Goal: Information Seeking & Learning: Learn about a topic

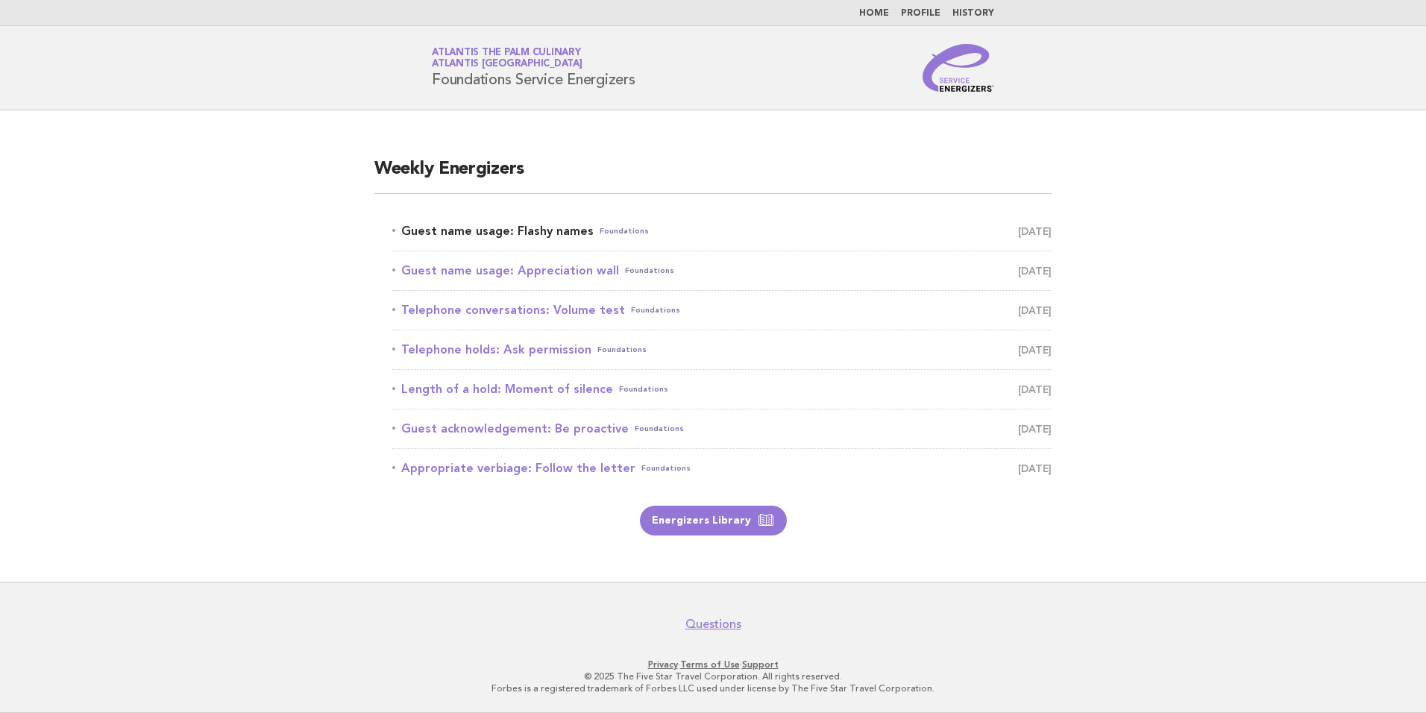
click at [529, 235] on link "Guest name usage: Flashy names Foundations August 17" at bounding box center [721, 231] width 659 height 21
click at [478, 235] on link "Guest name usage: Flashy names Foundations August 17" at bounding box center [721, 231] width 659 height 21
click at [537, 233] on link "Guest name usage: Flashy names Foundations August 17" at bounding box center [721, 231] width 659 height 21
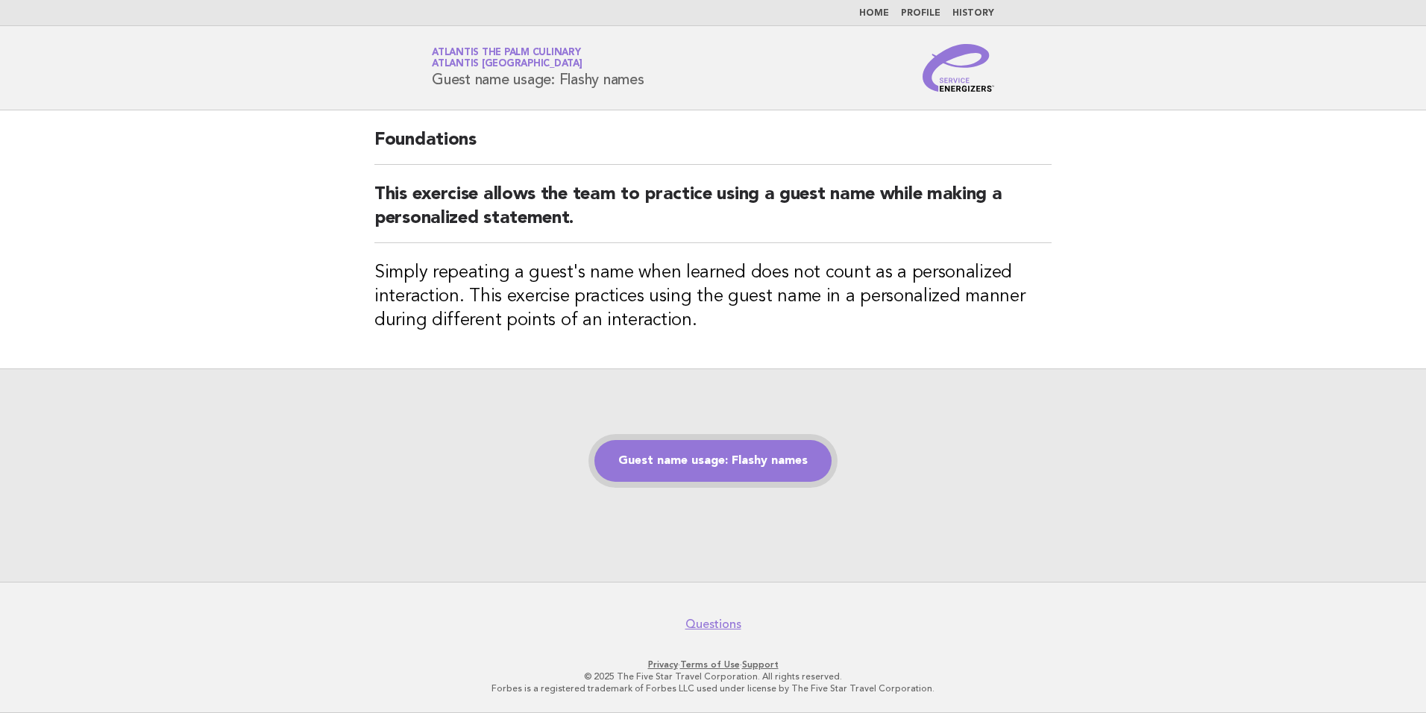
click at [756, 462] on link "Guest name usage: Flashy names" at bounding box center [712, 461] width 237 height 42
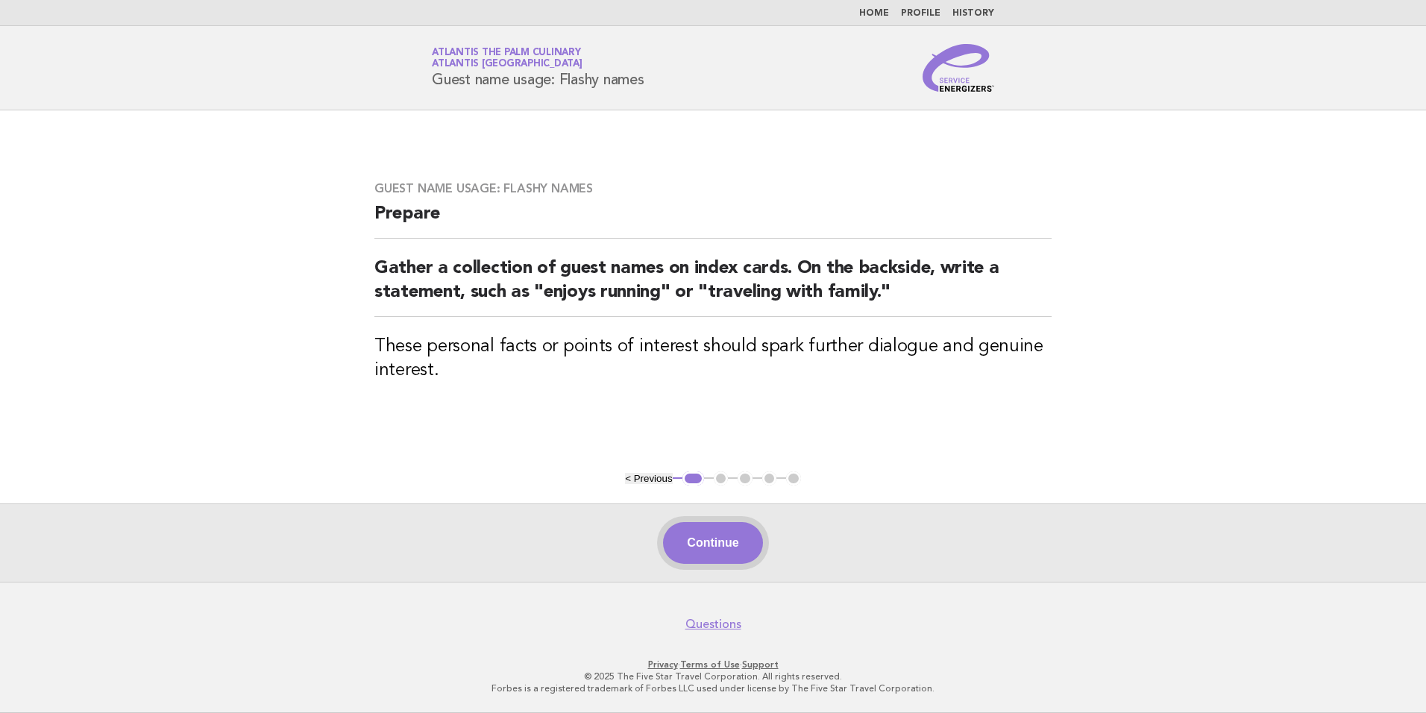
click at [708, 550] on button "Continue" at bounding box center [712, 543] width 99 height 42
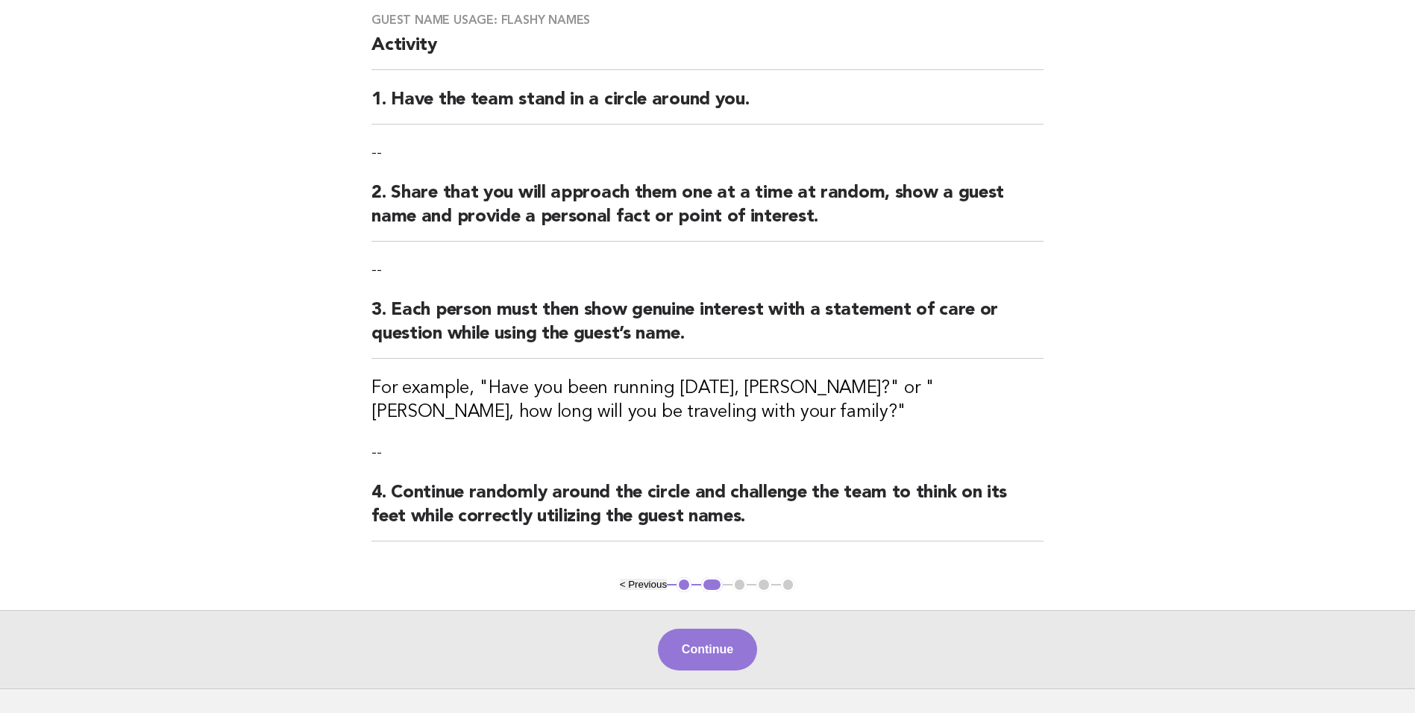
scroll to position [221, 0]
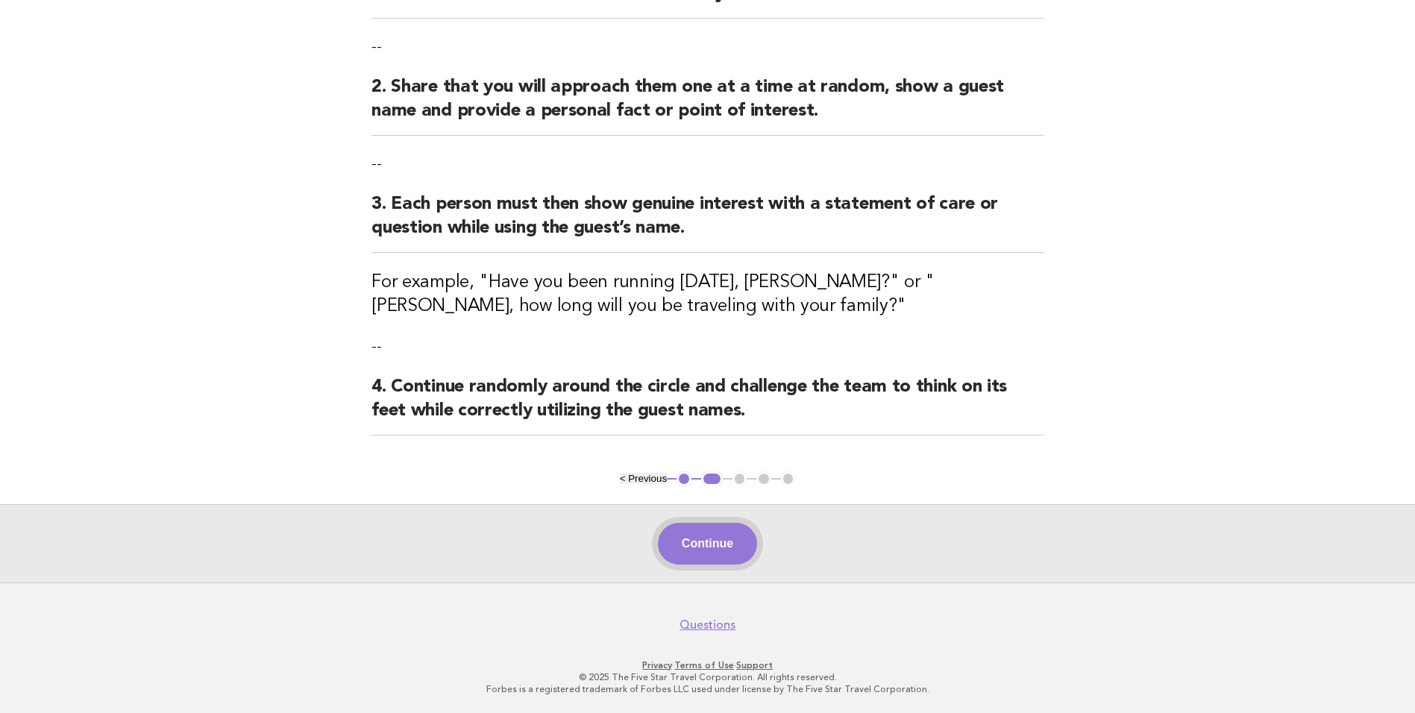
click at [703, 544] on button "Continue" at bounding box center [707, 544] width 99 height 42
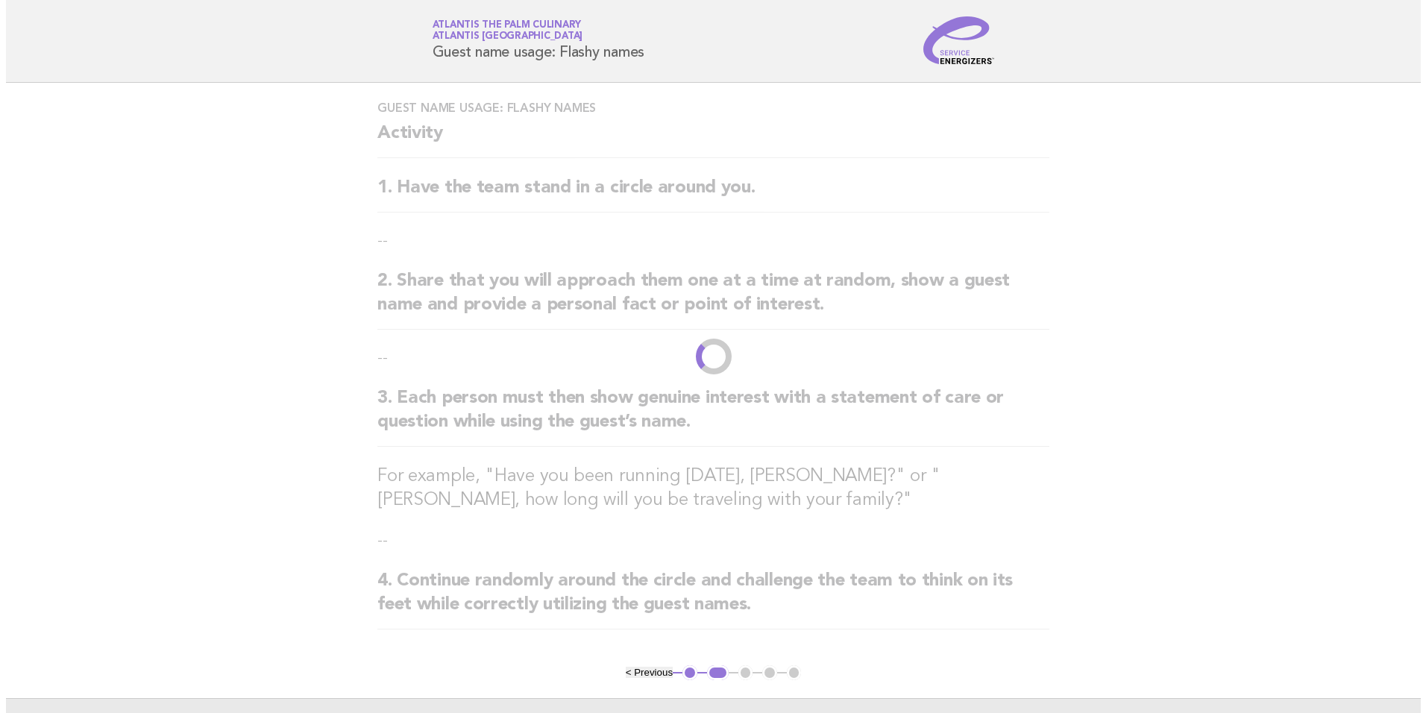
scroll to position [0, 0]
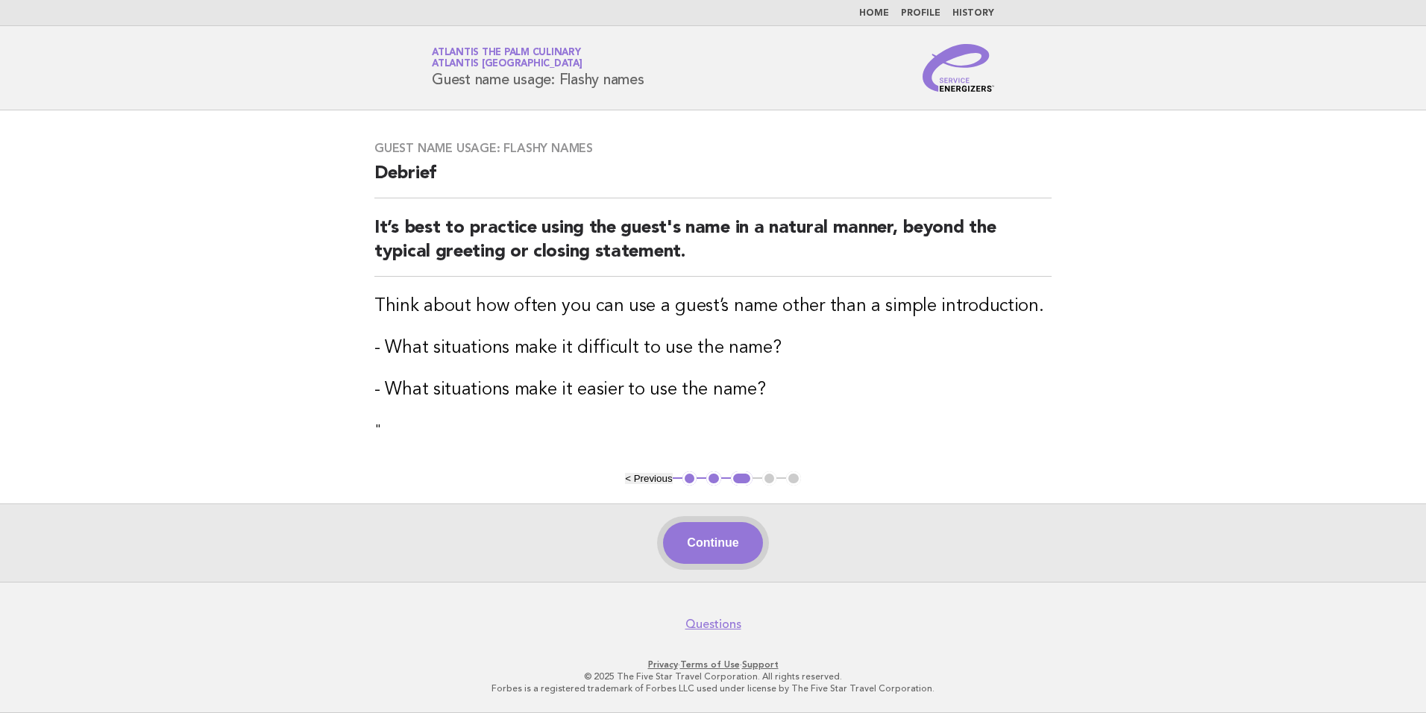
click at [724, 540] on button "Continue" at bounding box center [712, 543] width 99 height 42
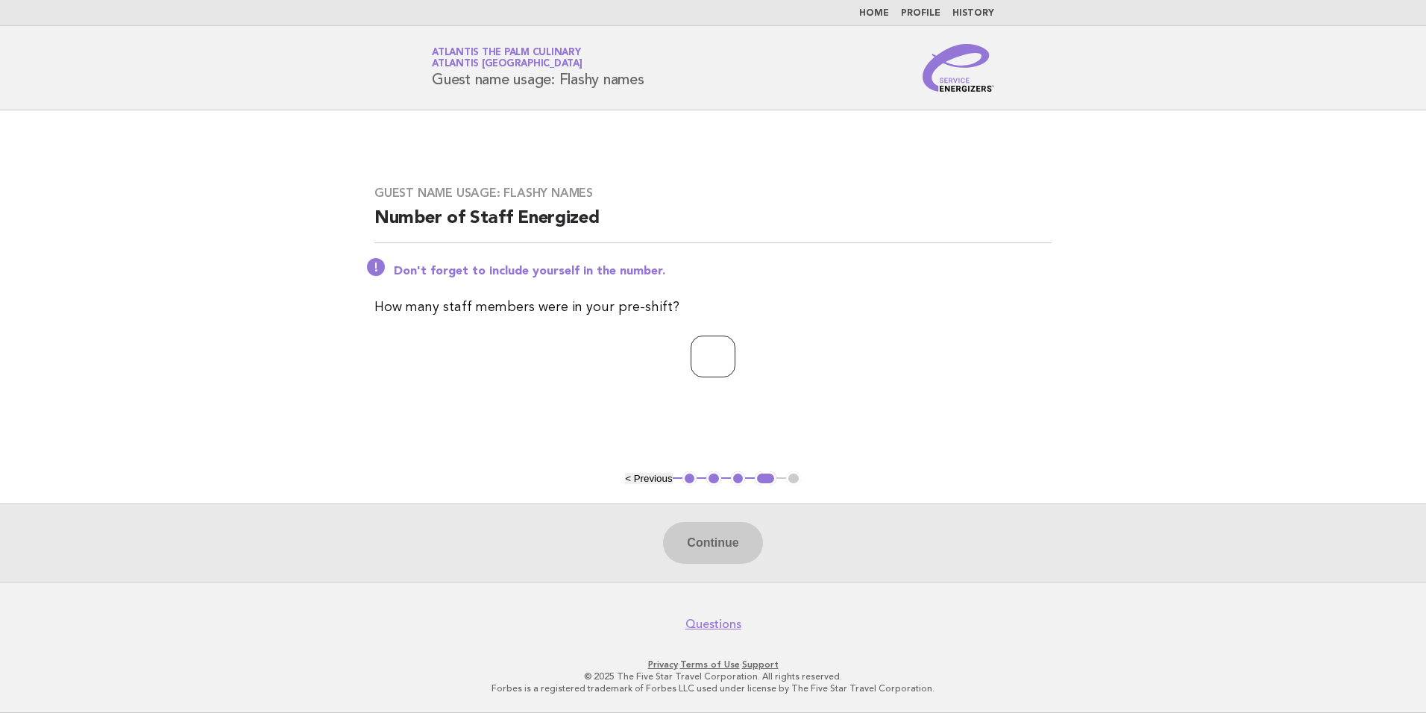
click at [724, 361] on input "number" at bounding box center [713, 357] width 45 height 42
type input "**"
click at [673, 546] on button "Continue" at bounding box center [712, 543] width 99 height 42
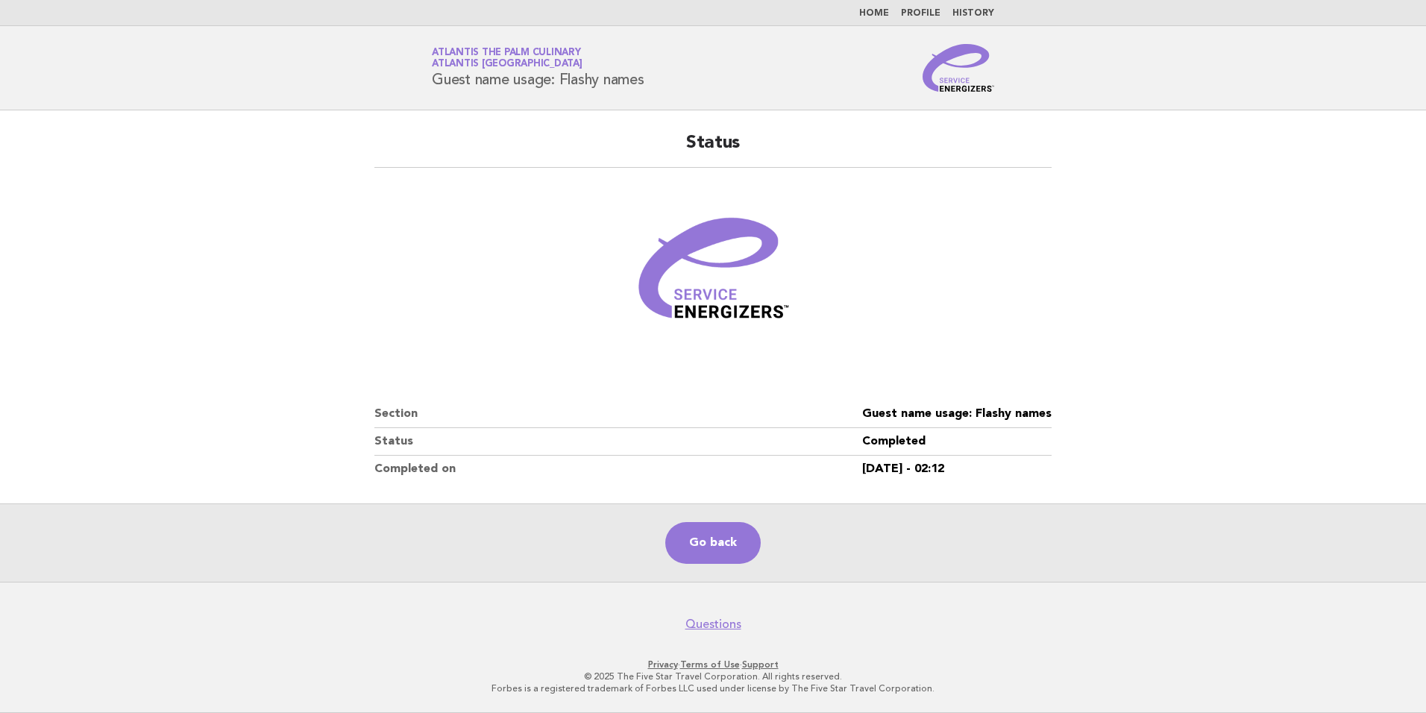
click at [1054, 260] on div "Status Section Guest name usage: Flashy names Status Completed Completed on [DA…" at bounding box center [712, 306] width 713 height 387
click at [500, 60] on span "Atlantis [GEOGRAPHIC_DATA]" at bounding box center [507, 65] width 151 height 10
